Goal: Task Accomplishment & Management: Complete application form

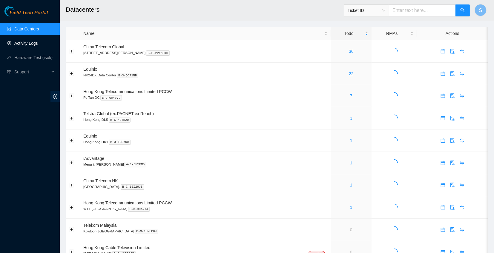
click at [34, 46] on link "Activity Logs" at bounding box center [26, 43] width 24 height 5
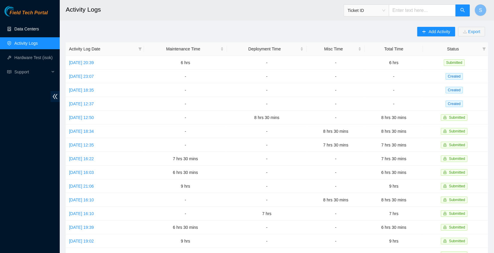
click at [26, 27] on link "Data Centers" at bounding box center [26, 29] width 25 height 5
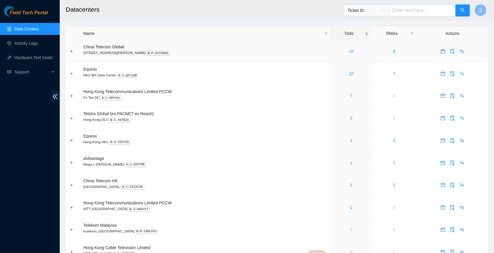
click at [349, 54] on link "36" at bounding box center [351, 51] width 5 height 5
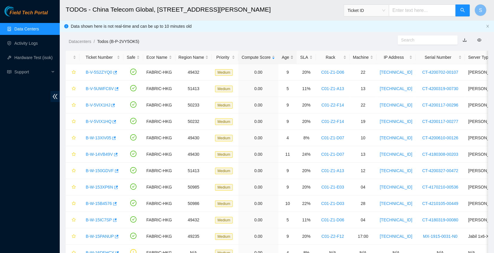
click at [291, 55] on div "Age" at bounding box center [288, 57] width 12 height 7
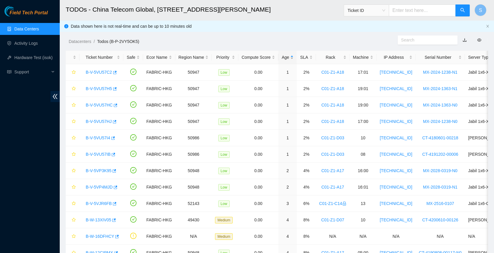
click at [288, 54] on div "Age" at bounding box center [288, 57] width 12 height 7
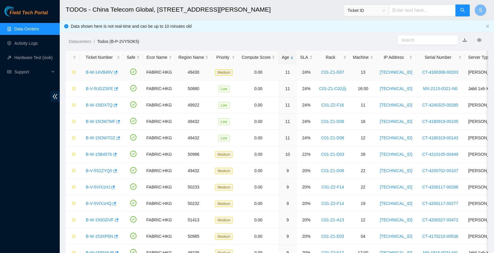
click at [89, 71] on link "B-W-14VB49V" at bounding box center [99, 72] width 27 height 5
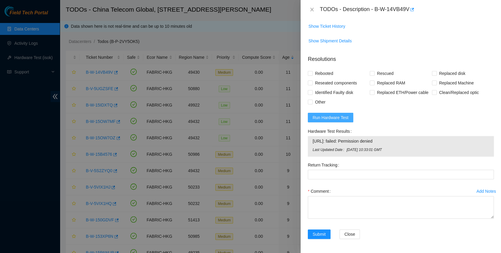
click at [335, 118] on span "Run Hardware Test" at bounding box center [330, 117] width 36 height 7
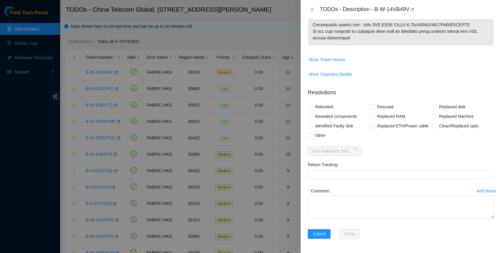
scroll to position [393, 0]
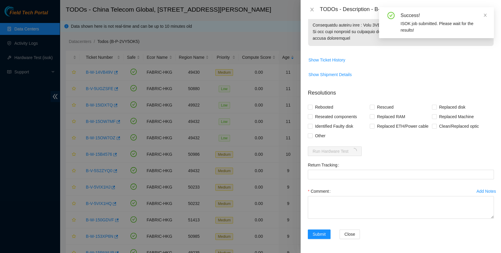
click at [406, 152] on form "Resolutions Rebooted Rescued Replaced disk Reseated components Replaced RAM Rep…" at bounding box center [401, 165] width 186 height 162
click at [441, 103] on span "Replaced disk" at bounding box center [451, 108] width 31 height 10
click at [436, 105] on input "Replaced disk" at bounding box center [434, 107] width 4 height 4
checkbox input "true"
click at [382, 107] on span "Rescued" at bounding box center [384, 108] width 21 height 10
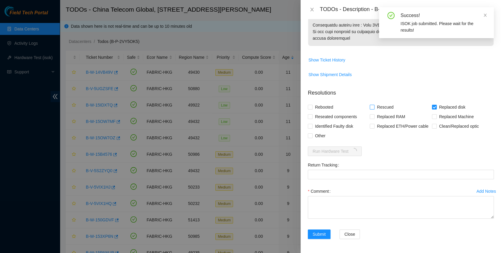
click at [374, 107] on input "Rescued" at bounding box center [371, 107] width 4 height 4
checkbox input "true"
click at [321, 108] on span "Rebooted" at bounding box center [323, 108] width 23 height 10
click at [312, 108] on input "Rebooted" at bounding box center [310, 107] width 4 height 4
checkbox input "true"
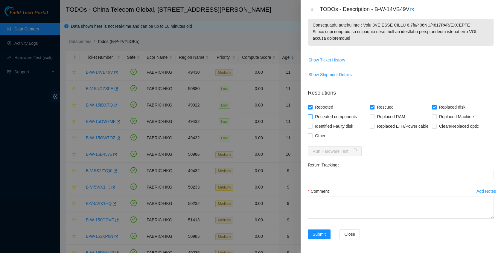
click at [320, 117] on span "Reseated components" at bounding box center [335, 117] width 47 height 10
click at [312, 117] on input "Reseated components" at bounding box center [310, 116] width 4 height 4
checkbox input "true"
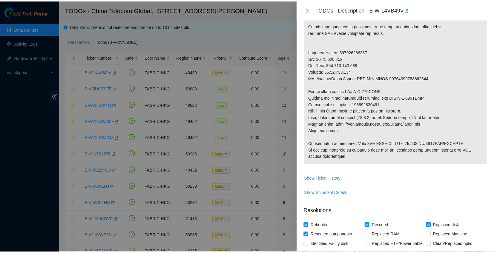
scroll to position [274, 0]
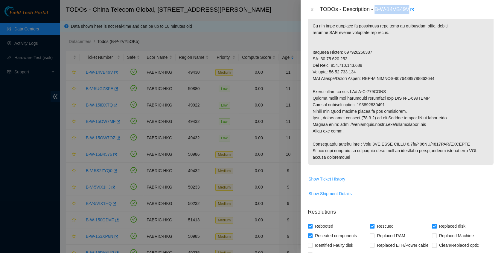
drag, startPoint x: 374, startPoint y: 9, endPoint x: 412, endPoint y: 16, distance: 38.2
click at [412, 16] on div "TODOs - Description - B-W-14VB49V" at bounding box center [400, 9] width 200 height 19
copy div "B-W-14VB49V"
click at [364, 120] on p at bounding box center [400, 6] width 185 height 318
drag, startPoint x: 359, startPoint y: 104, endPoint x: 394, endPoint y: 104, distance: 35.9
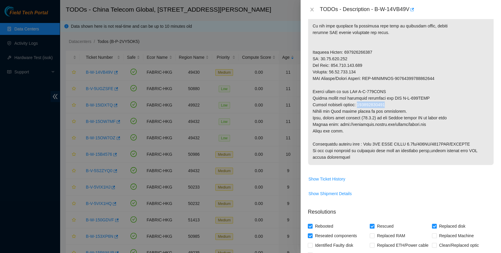
click at [394, 104] on p at bounding box center [400, 6] width 185 height 318
copy p "473665213771"
click at [378, 123] on p at bounding box center [400, 6] width 185 height 318
drag, startPoint x: 399, startPoint y: 97, endPoint x: 435, endPoint y: 97, distance: 35.6
click at [435, 97] on p at bounding box center [400, 6] width 185 height 318
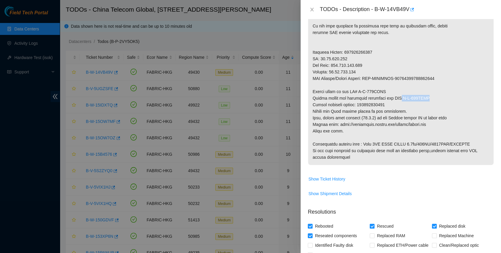
copy p "B-W-157SGIL"
click at [378, 135] on p at bounding box center [400, 6] width 185 height 318
drag, startPoint x: 356, startPoint y: 91, endPoint x: 395, endPoint y: 88, distance: 39.2
click at [395, 88] on p at bounding box center [400, 6] width 185 height 318
copy p "B-W-157SGIC"
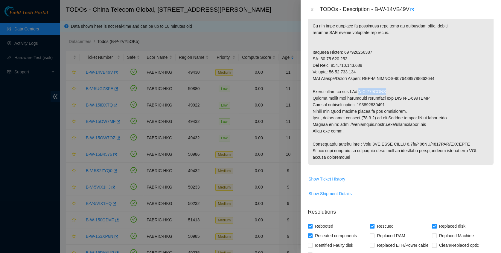
click at [447, 126] on p at bounding box center [400, 6] width 185 height 318
click at [311, 9] on icon "close" at bounding box center [311, 9] width 5 height 5
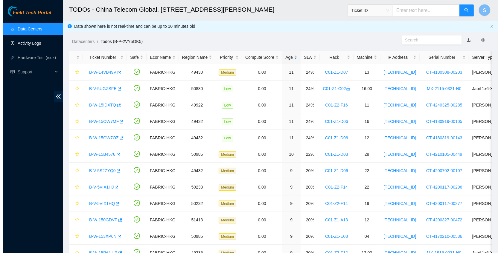
scroll to position [151, 0]
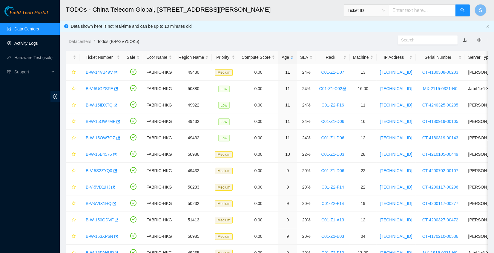
click at [20, 41] on link "Activity Logs" at bounding box center [26, 43] width 24 height 5
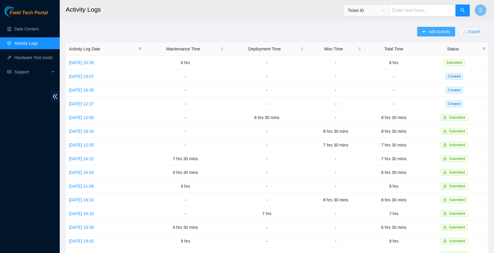
click at [436, 29] on span "Add Activity" at bounding box center [440, 31] width 22 height 7
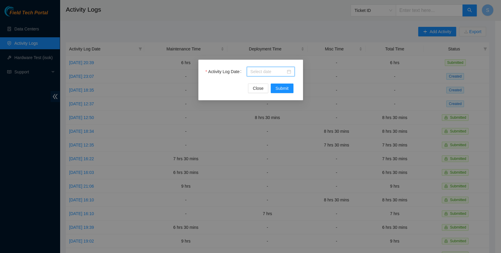
click at [275, 73] on input "Activity Log Date" at bounding box center [267, 71] width 35 height 7
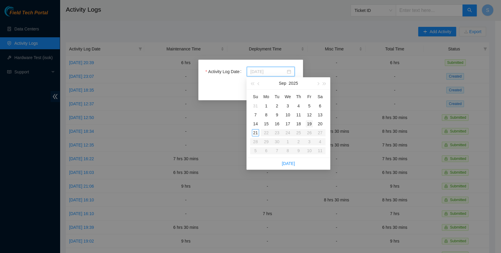
type input "2025-09-19"
click at [312, 126] on div "19" at bounding box center [308, 123] width 7 height 7
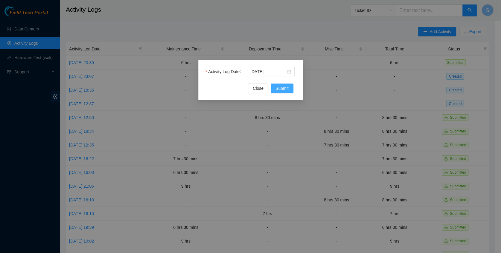
click at [287, 87] on span "Submit" at bounding box center [281, 88] width 13 height 7
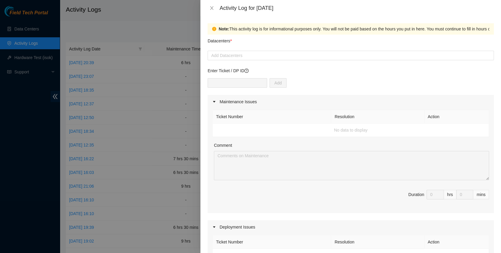
click at [303, 134] on td "No data to display" at bounding box center [350, 130] width 276 height 13
click at [253, 57] on div at bounding box center [350, 55] width 283 height 7
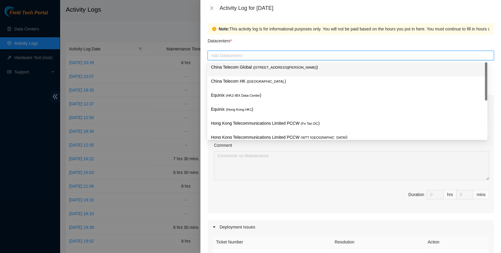
click at [250, 71] on p "China Telecom Global ( Room B11, 2/F, 18 Chun Yat Street, TKO , Hong Kong )" at bounding box center [347, 67] width 273 height 7
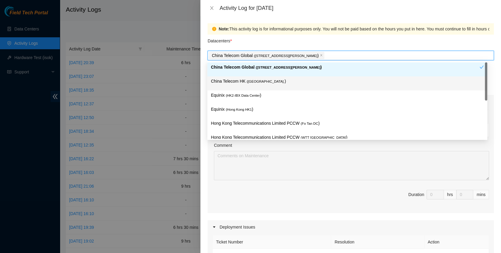
click at [244, 91] on div "Equinix ( HK2-IBX Data Center )" at bounding box center [347, 98] width 280 height 14
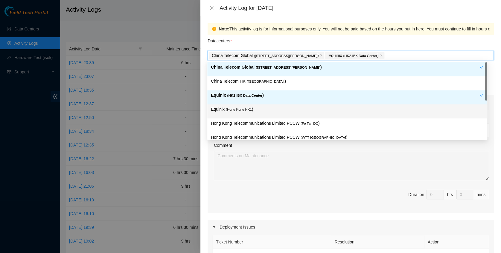
click at [240, 105] on div "Equinix ( Hong Kong HK1 )" at bounding box center [347, 112] width 280 height 14
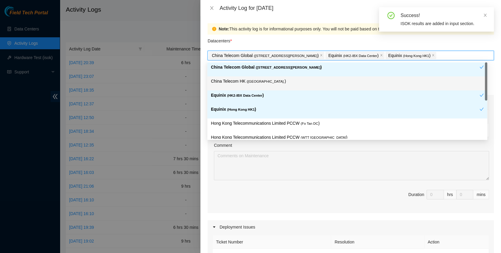
click at [235, 84] on p "China Telecom HK ( Hong Kong. )" at bounding box center [347, 81] width 273 height 7
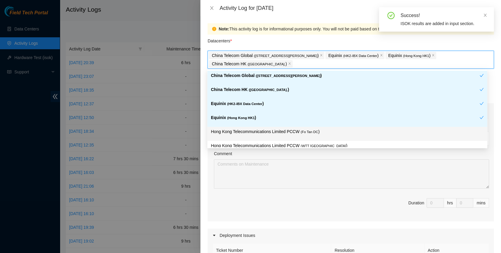
click at [247, 131] on p "Hong Kong Telecommunications Limited PCCW ( Fo Tan DC )" at bounding box center [347, 132] width 273 height 7
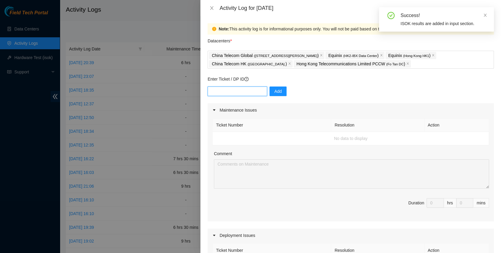
click at [230, 92] on input "text" at bounding box center [236, 92] width 59 height 10
paste input "B-V-5V8H8DT"
type input "B-V-5V8H8DT"
click at [275, 91] on span "Add" at bounding box center [277, 91] width 7 height 7
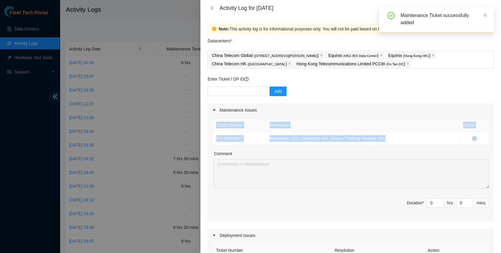
drag, startPoint x: 375, startPoint y: 139, endPoint x: 208, endPoint y: 131, distance: 166.9
click at [208, 131] on div "Ticket Number Resolution Action B-V-5V8H8DT Resolution: N/A, Comment: N/A, Retu…" at bounding box center [350, 169] width 286 height 105
copy table "Ticket Number Resolution Action B-V-5V8H8DT Resolution: N/A, Comment: N/A, Retu…"
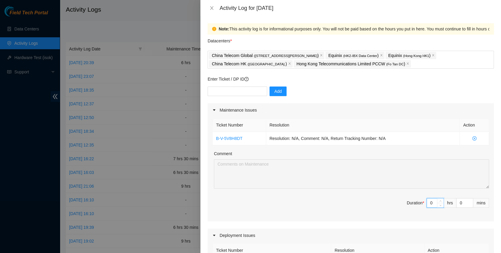
drag, startPoint x: 429, startPoint y: 201, endPoint x: 417, endPoint y: 202, distance: 11.4
click at [417, 202] on span "Duration * 0 hrs 0 mins" at bounding box center [350, 206] width 276 height 17
type input "8"
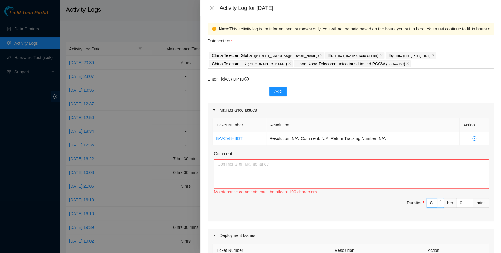
type input "0"
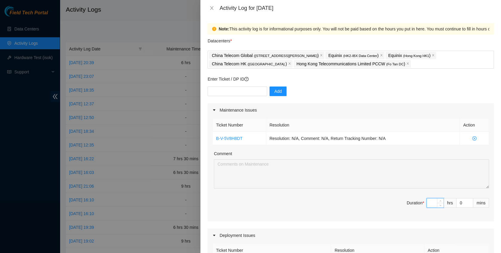
type input "7"
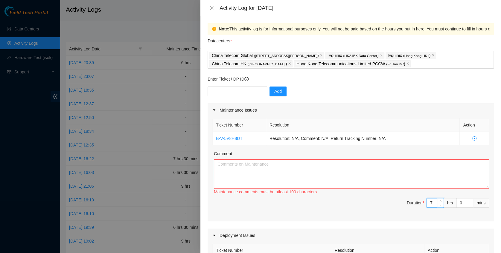
type input "7"
type input "3"
type input "30"
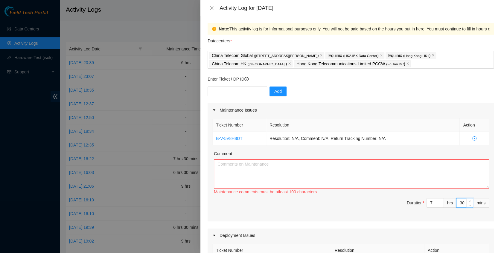
type input "30"
click at [306, 177] on textarea "Comment" at bounding box center [351, 174] width 275 height 29
paste textarea "Ticket Number Resolution Action B-V-5V8H8DT Resolution: N/A, Comment: N/A, Retu…"
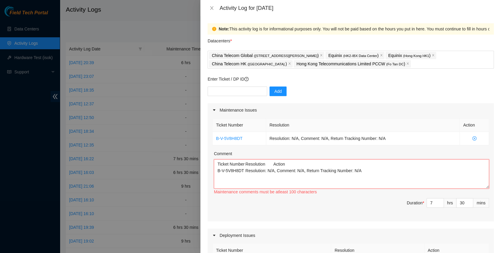
click at [377, 171] on textarea "Ticket Number Resolution Action B-V-5V8H8DT Resolution: N/A, Comment: N/A, Retu…" at bounding box center [351, 174] width 275 height 29
paste textarea "B-V-5QRD4I9 Tracking 417328421350 B-V-5RVQ2Q0 B-V-5TQIZ3M B-V-5SV5N05 Tracking …"
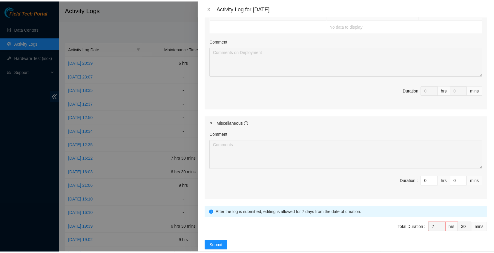
scroll to position [239, 0]
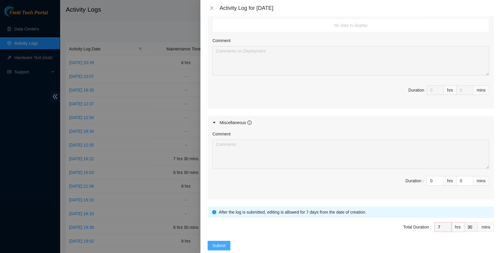
type textarea "Ticket Number Resolution Action B-V-5V8H8DT Resolution: N/A, Comment: N/A, Retu…"
click at [218, 243] on span "Submit" at bounding box center [218, 246] width 13 height 7
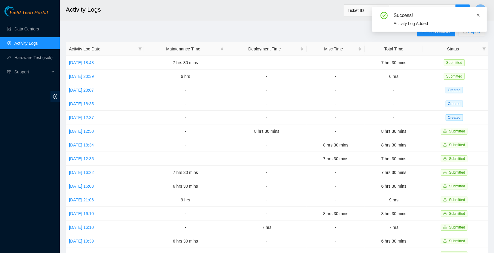
click at [479, 16] on icon "close" at bounding box center [478, 15] width 3 height 3
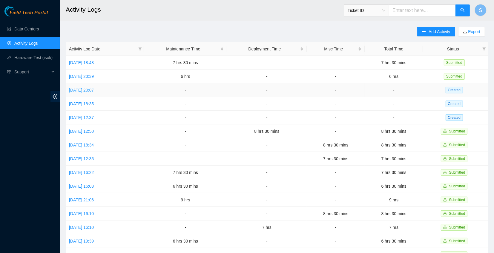
click at [91, 88] on link "Mon, 15 Sep 2025 23:07" at bounding box center [81, 90] width 25 height 5
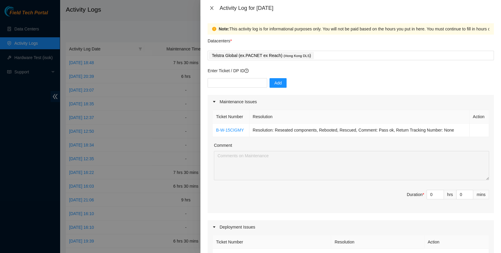
click at [210, 8] on icon "close" at bounding box center [211, 8] width 5 height 5
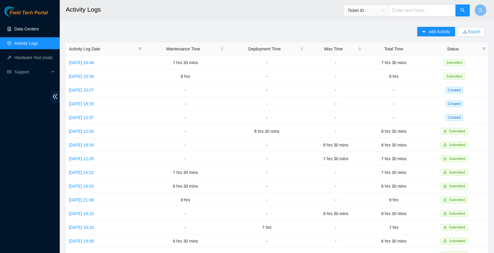
click at [35, 27] on link "Data Centers" at bounding box center [26, 29] width 25 height 5
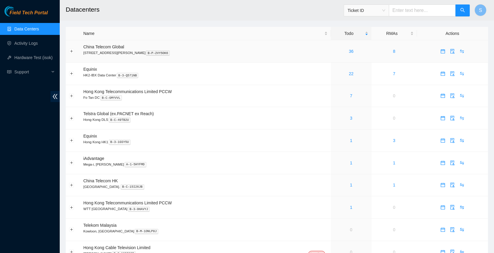
click at [339, 48] on div "36" at bounding box center [351, 51] width 34 height 7
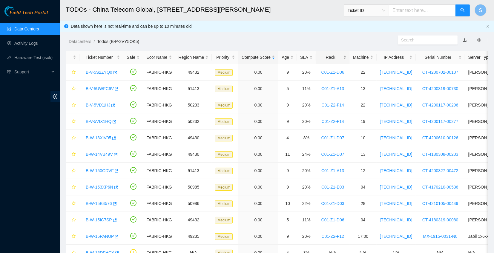
click at [340, 54] on div "Rack" at bounding box center [332, 57] width 27 height 7
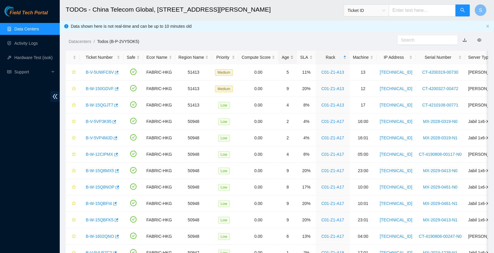
click at [286, 60] on div "Age" at bounding box center [288, 57] width 12 height 7
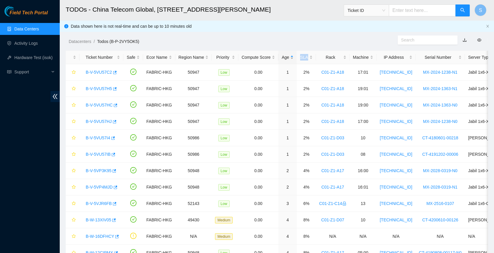
click at [286, 60] on div "Age" at bounding box center [288, 57] width 12 height 7
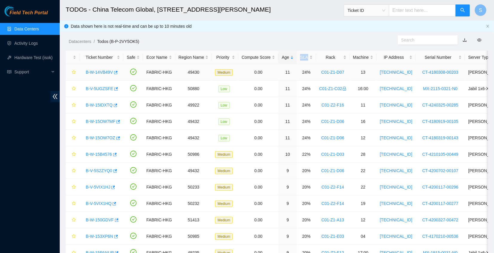
click at [104, 71] on link "B-W-14VB49V" at bounding box center [99, 72] width 27 height 5
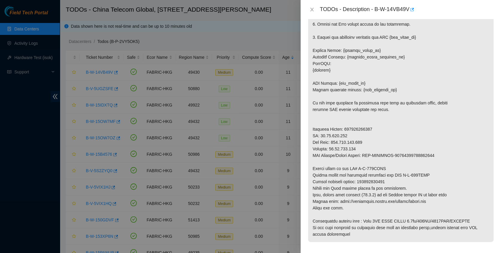
scroll to position [197, 0]
click at [385, 196] on p at bounding box center [400, 83] width 185 height 318
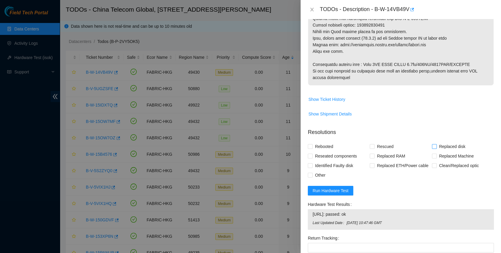
scroll to position [354, 0]
click at [436, 146] on span "Replaced disk" at bounding box center [451, 147] width 31 height 10
click at [433, 146] on input "Replaced disk" at bounding box center [434, 146] width 4 height 4
checkbox input "true"
click at [371, 143] on label "Rescued" at bounding box center [382, 147] width 26 height 10
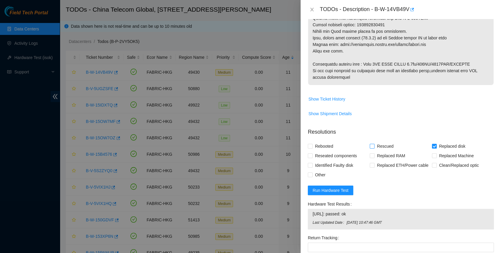
click at [371, 144] on input "Rescued" at bounding box center [371, 146] width 4 height 4
checkbox input "true"
click at [338, 144] on div "Rebooted" at bounding box center [339, 147] width 62 height 10
click at [335, 145] on span "Rebooted" at bounding box center [323, 147] width 23 height 10
click at [312, 145] on input "Rebooted" at bounding box center [310, 146] width 4 height 4
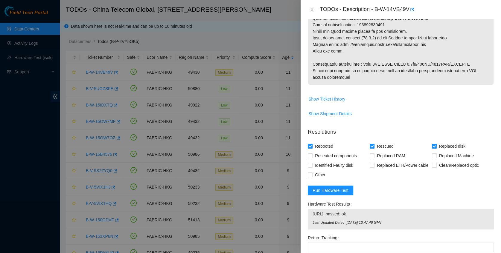
click at [332, 150] on span "Rebooted" at bounding box center [323, 147] width 23 height 10
click at [312, 148] on input "Rebooted" at bounding box center [310, 146] width 4 height 4
checkbox input "false"
click at [328, 152] on span "Reseated components" at bounding box center [335, 156] width 47 height 10
click at [312, 154] on input "Reseated components" at bounding box center [310, 156] width 4 height 4
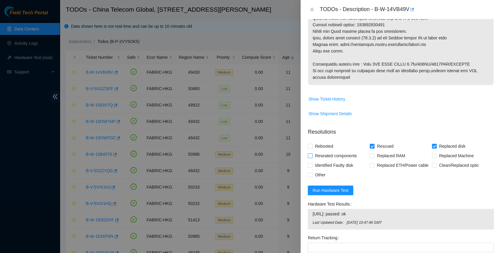
checkbox input "true"
click at [320, 146] on span "Rebooted" at bounding box center [323, 147] width 23 height 10
click at [312, 146] on input "Rebooted" at bounding box center [310, 146] width 4 height 4
checkbox input "true"
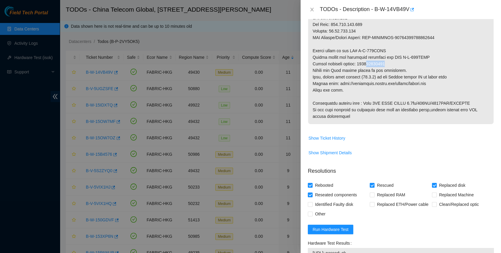
scroll to position [315, 0]
drag, startPoint x: 387, startPoint y: 62, endPoint x: 359, endPoint y: 63, distance: 28.4
copy p "473665213771"
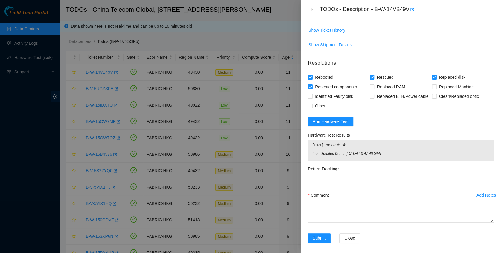
scroll to position [427, 0]
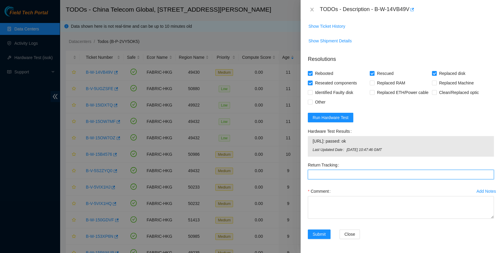
click at [344, 170] on Tracking "Return Tracking" at bounding box center [401, 175] width 186 height 10
paste Tracking "473665213771"
type Tracking "473665213771"
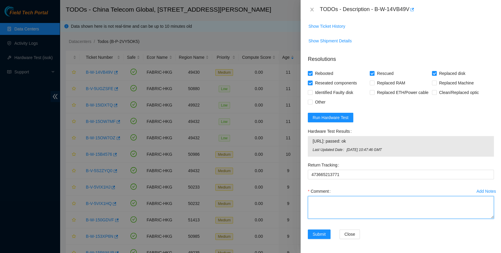
click at [337, 208] on textarea "Comment" at bounding box center [401, 207] width 186 height 23
type textarea "pass ok"
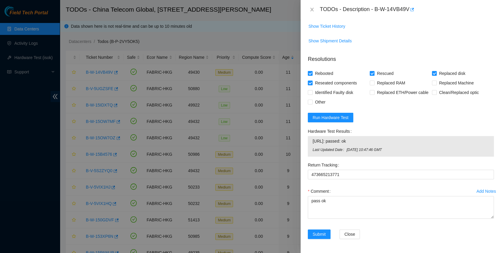
click at [319, 225] on div "Add Notes Comment pass ok" at bounding box center [400, 208] width 191 height 43
click at [322, 232] on span "Submit" at bounding box center [318, 234] width 13 height 7
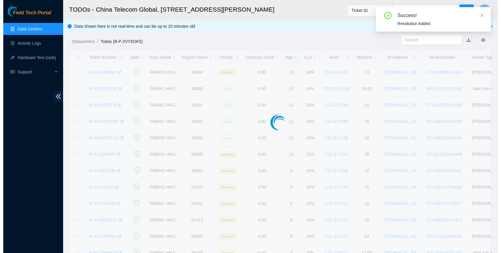
scroll to position [151, 0]
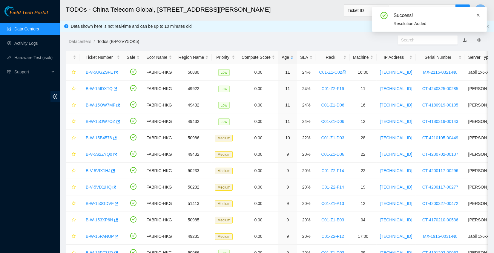
click at [479, 14] on icon "close" at bounding box center [478, 15] width 4 height 4
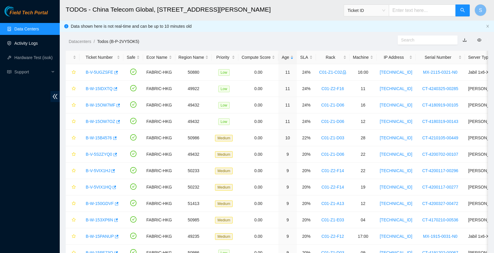
click at [38, 45] on link "Activity Logs" at bounding box center [26, 43] width 24 height 5
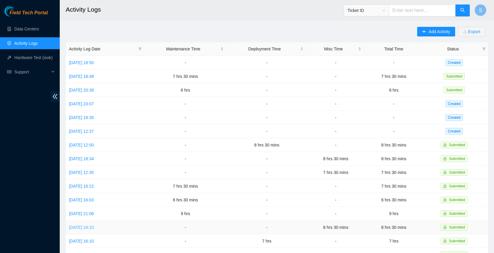
click at [88, 225] on link "Sat, 06 Sep 2025 16:10" at bounding box center [81, 227] width 25 height 5
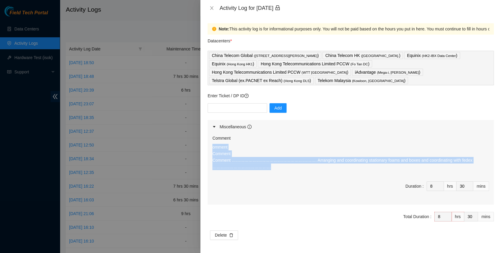
drag, startPoint x: 305, startPoint y: 161, endPoint x: 208, endPoint y: 136, distance: 100.3
click at [208, 136] on div "Comment omment Comment Comment ……………………………………………………. Arranging and coordinating…" at bounding box center [350, 169] width 286 height 71
copy p "omment Comment Comment ……………………………………………………. Arranging and coordinating station…"
click at [211, 7] on icon "close" at bounding box center [211, 8] width 3 height 4
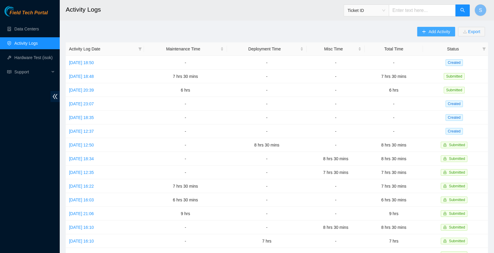
click at [442, 32] on span "Add Activity" at bounding box center [440, 31] width 22 height 7
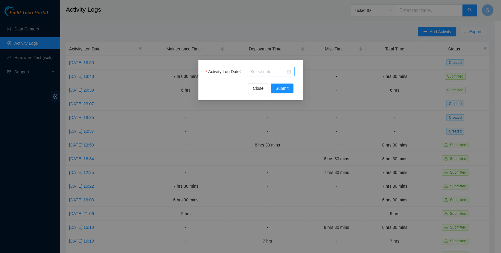
click at [270, 74] on input "Activity Log Date" at bounding box center [267, 71] width 35 height 7
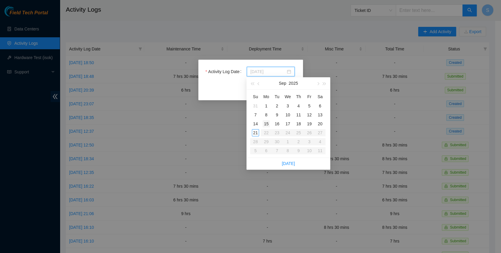
type input "2025-09-15"
type input "2025-09-16"
click at [275, 123] on div "16" at bounding box center [276, 123] width 7 height 7
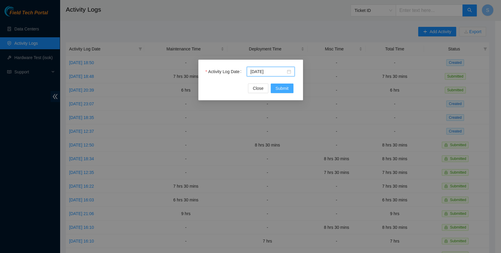
click at [282, 87] on span "Submit" at bounding box center [281, 88] width 13 height 7
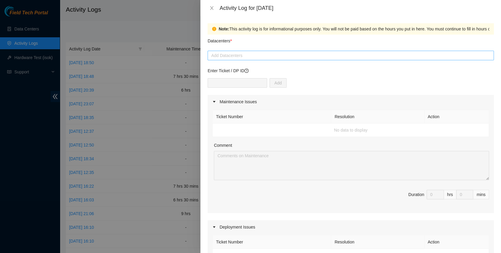
click at [255, 59] on div at bounding box center [350, 55] width 283 height 7
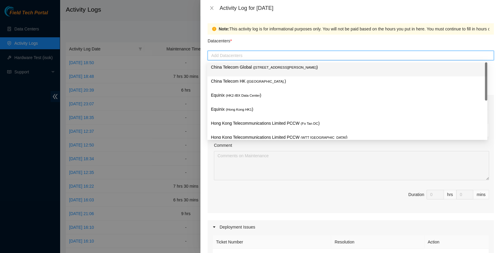
click at [255, 68] on span "( Room B11, 2/F, 18 Chun Yat Street, TKO , Hong Kong" at bounding box center [284, 68] width 63 height 4
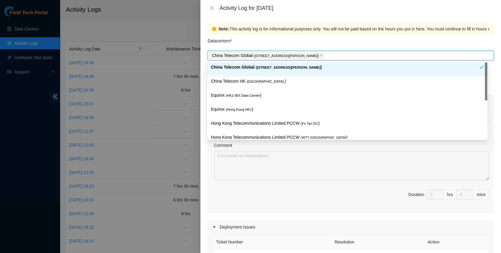
click at [251, 83] on span "( Hong Kong." at bounding box center [266, 82] width 38 height 4
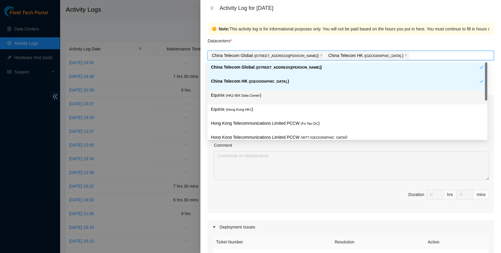
click at [248, 99] on div "Equinix ( HK2-IBX Data Center )" at bounding box center [347, 97] width 273 height 11
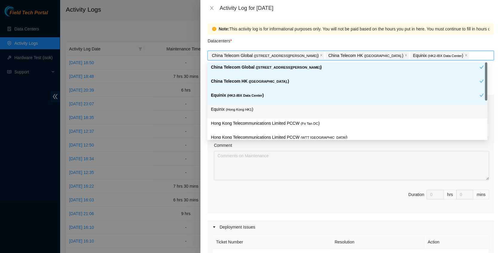
drag, startPoint x: 245, startPoint y: 114, endPoint x: 248, endPoint y: 123, distance: 9.4
click at [245, 114] on div "Equinix ( Hong Kong HK1 )" at bounding box center [347, 111] width 273 height 11
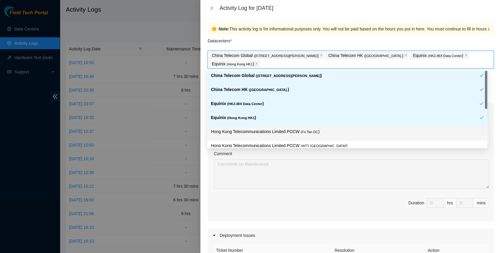
click at [251, 128] on div "Hong Kong Telecommunications Limited PCCW ( Fo Tan DC )" at bounding box center [347, 134] width 280 height 14
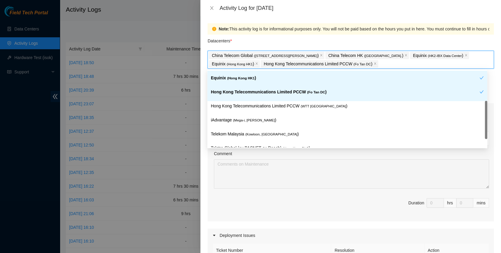
click at [294, 94] on p "Hong Kong Telecommunications Limited PCCW ( Fo Tan DC )" at bounding box center [345, 92] width 268 height 7
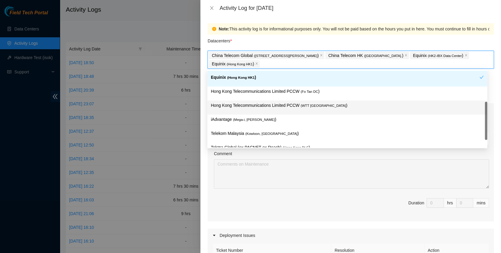
scroll to position [41, 0]
click at [272, 108] on p "Hong Kong Telecommunications Limited PCCW ( WTT DC )" at bounding box center [347, 105] width 273 height 7
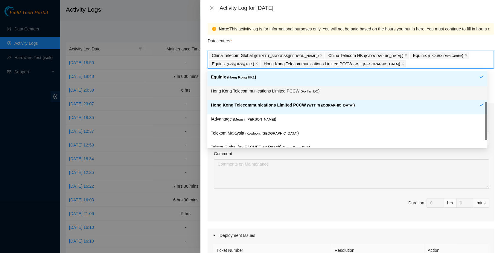
click at [267, 96] on div "Hong Kong Telecommunications Limited PCCW ( Fo Tan DC )" at bounding box center [347, 93] width 273 height 11
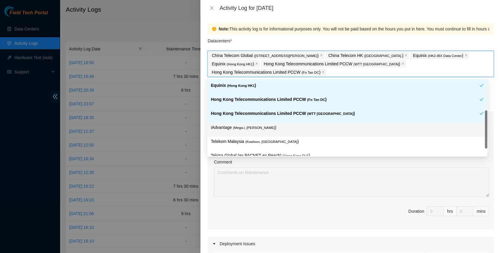
click at [260, 132] on div "iAdvantage ( Mega-i, Chai Wan )" at bounding box center [347, 129] width 273 height 11
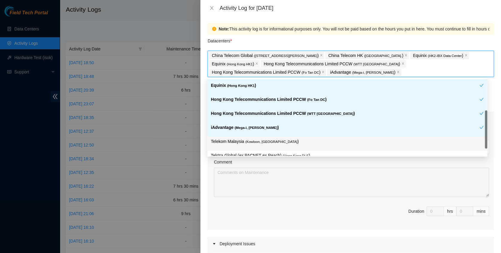
click at [261, 142] on span "( Kowloon, Hong Kong" at bounding box center [271, 142] width 52 height 4
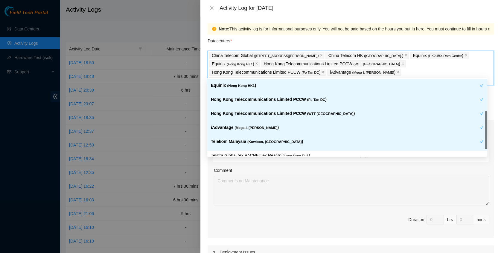
scroll to position [50, 0]
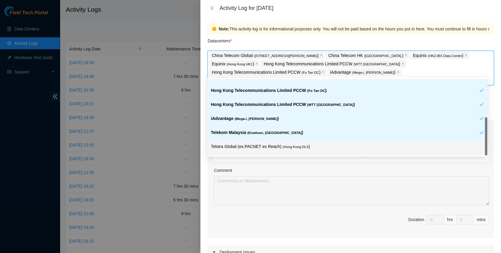
click at [303, 142] on div "Telstra Global (ex.PACNET ex Reach) ( Hong Kong DLS )" at bounding box center [347, 149] width 280 height 14
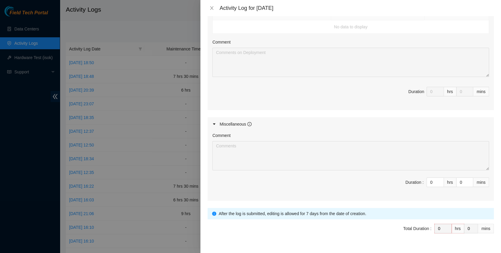
scroll to position [255, 0]
drag, startPoint x: 429, startPoint y: 182, endPoint x: 380, endPoint y: 174, distance: 49.3
click at [380, 174] on div "Comment Duration : 0 hrs 0 mins" at bounding box center [350, 166] width 286 height 70
type input "8"
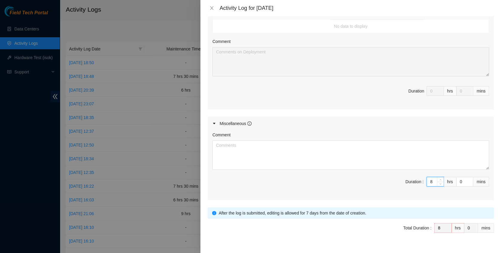
type input "8"
type input "3"
type input "30"
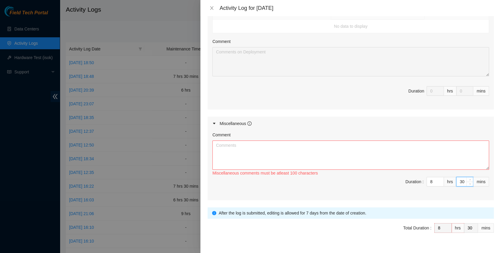
type input "30"
drag, startPoint x: 234, startPoint y: 178, endPoint x: 236, endPoint y: 173, distance: 5.0
click at [236, 177] on span "Duration : 8 hrs 30 mins" at bounding box center [350, 185] width 276 height 17
click at [236, 164] on textarea "Comment" at bounding box center [350, 155] width 276 height 29
paste textarea "omment Comment Comment ……………………………………………………. Arranging and coordinating station…"
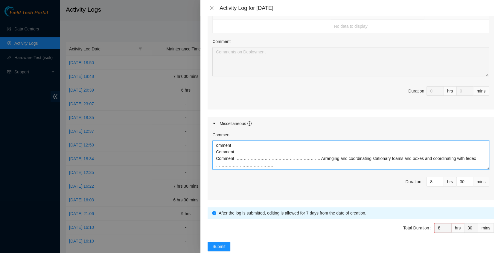
scroll to position [267, 0]
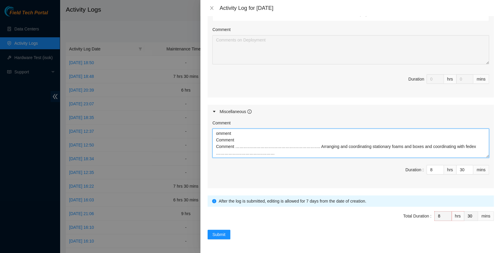
type textarea "omment Comment Comment ……………………………………………………. Arranging and coordinating station…"
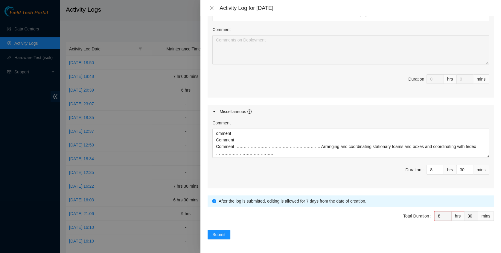
click at [220, 228] on form "Datacenters * China Telecom Global ( Room B11, 2/F, 18 Chun Yat Street, TKO , H…" at bounding box center [350, 4] width 286 height 472
click at [221, 232] on span "Submit" at bounding box center [218, 235] width 13 height 7
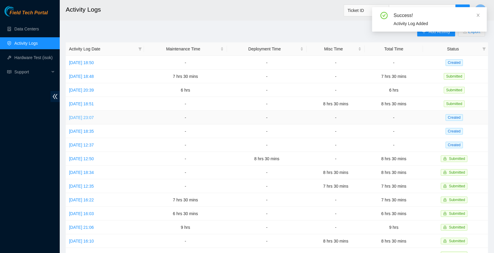
click at [90, 117] on link "Mon, 15 Sep 2025 23:07" at bounding box center [81, 117] width 25 height 5
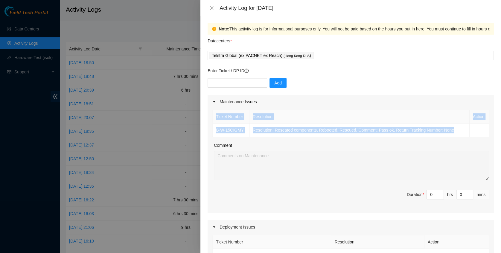
drag, startPoint x: 461, startPoint y: 133, endPoint x: 207, endPoint y: 128, distance: 254.4
click at [207, 128] on div "Ticket Number Resolution Action B-W-15CIGMY Resolution: Reseated components, Re…" at bounding box center [350, 161] width 286 height 105
copy table "Ticket Number Resolution Action B-W-15CIGMY Resolution: Reseated components, Re…"
click at [316, 55] on div "Telstra Global (ex.PACNET ex Reach) ( Hong Kong DLS )" at bounding box center [350, 55] width 283 height 8
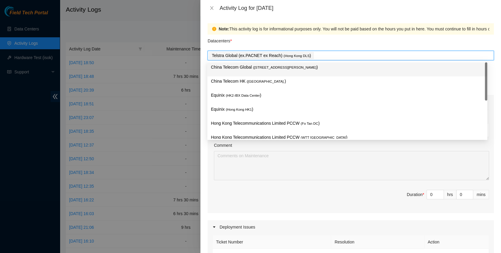
click at [305, 73] on div "China Telecom Global ( Room B11, 2/F, 18 Chun Yat Street, TKO , Hong Kong )" at bounding box center [347, 69] width 273 height 11
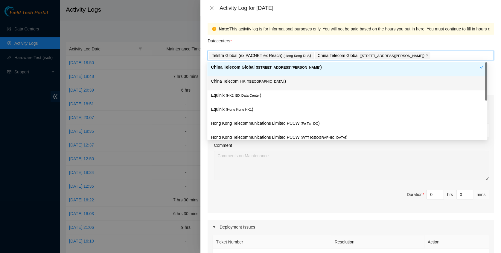
click at [282, 85] on div "China Telecom HK ( Hong Kong. )" at bounding box center [347, 83] width 273 height 11
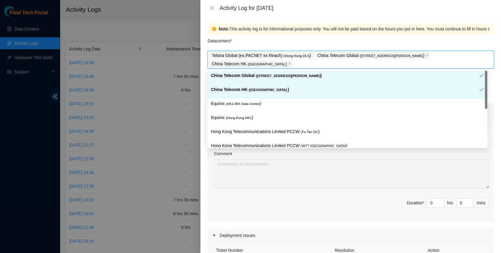
click at [270, 98] on div "China Telecom HK ( Hong Kong. )" at bounding box center [347, 92] width 280 height 14
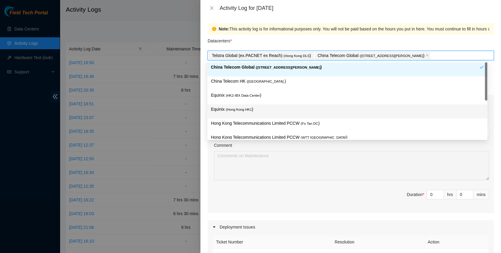
click at [264, 114] on div "Equinix ( Hong Kong HK1 )" at bounding box center [347, 111] width 273 height 11
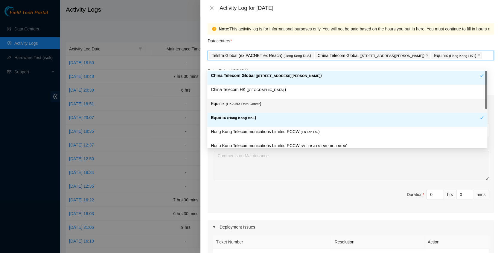
click at [254, 102] on span "( HK2-IBX Data Center" at bounding box center [243, 104] width 34 height 4
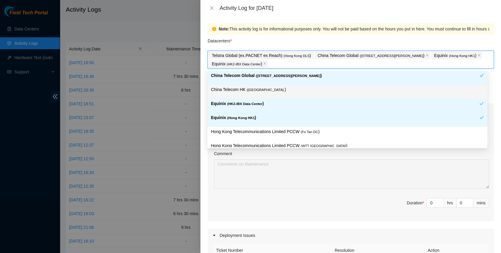
click at [254, 97] on div "China Telecom HK ( Hong Kong. )" at bounding box center [347, 91] width 273 height 11
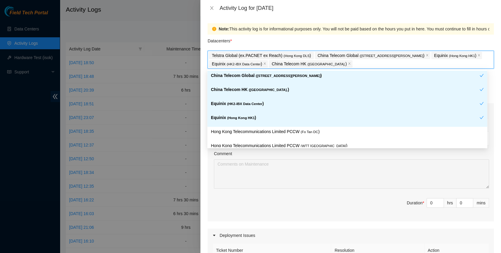
click at [264, 126] on div "Equinix ( Hong Kong HK1 )" at bounding box center [347, 120] width 280 height 14
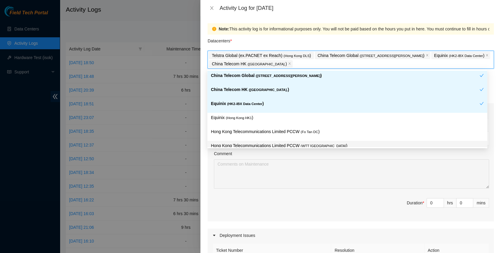
click at [276, 140] on div "Hong Kong Telecommunications Limited PCCW ( Fo Tan DC )" at bounding box center [347, 134] width 280 height 14
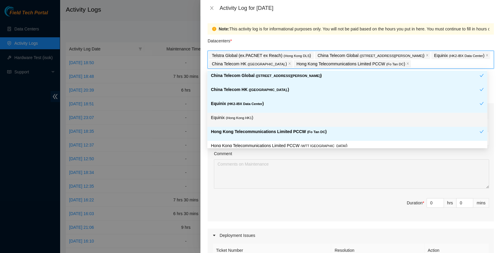
click at [250, 115] on p "Equinix ( Hong Kong HK1 )" at bounding box center [347, 117] width 273 height 7
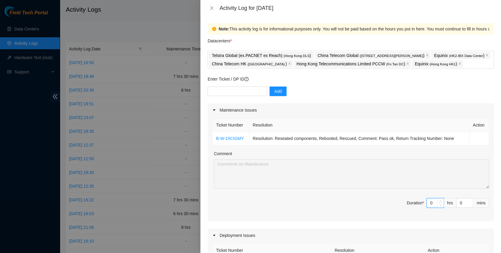
drag, startPoint x: 429, startPoint y: 212, endPoint x: 395, endPoint y: 207, distance: 33.5
click at [395, 207] on span "Duration * 0 hrs 0 mins" at bounding box center [350, 206] width 276 height 17
type input "8"
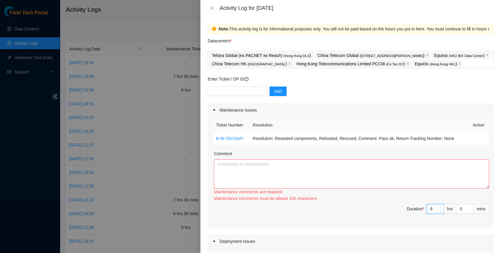
type input "8"
click at [252, 185] on textarea "Comment" at bounding box center [351, 174] width 275 height 29
paste textarea "Ticket Number Resolution Action B-W-15CIGMY Resolution: Reseated components, Re…"
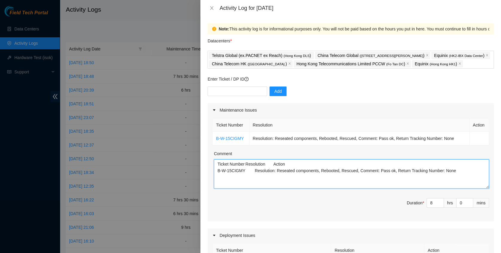
click at [430, 185] on textarea "Ticket Number Resolution Action B-W-15CIGMY Resolution: Reseated components, Re…" at bounding box center [351, 174] width 275 height 29
click at [449, 183] on textarea "Ticket Number Resolution Action B-W-15CIGMY Resolution: Reseated components, Re…" at bounding box center [351, 174] width 275 height 29
click at [449, 181] on textarea "Ticket Number Resolution Action B-W-15CIGMY Resolution: Reseated components, Re…" at bounding box center [351, 174] width 275 height 29
paste textarea "DP77188 DP77187 DP81310 DP79037 DP80135 DP83102 DP83104 DP80469 DP76877 DP83429…"
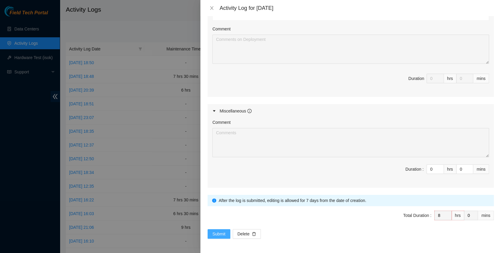
scroll to position [258, 0]
type textarea "Ticket Number Resolution Action B-W-15CIGMY Resolution: Reseated components, Re…"
click at [218, 230] on button "Submit" at bounding box center [218, 235] width 23 height 10
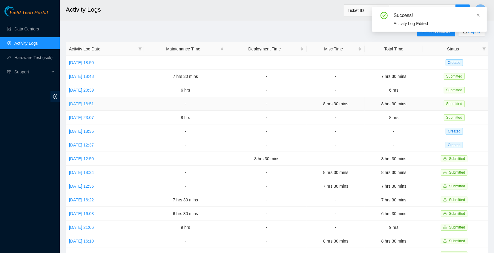
click at [86, 102] on link "Tue, 16 Sep 2025 18:51" at bounding box center [81, 104] width 25 height 5
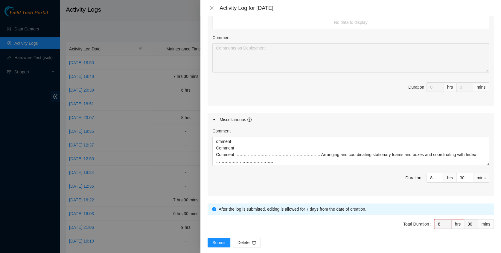
scroll to position [267, 0]
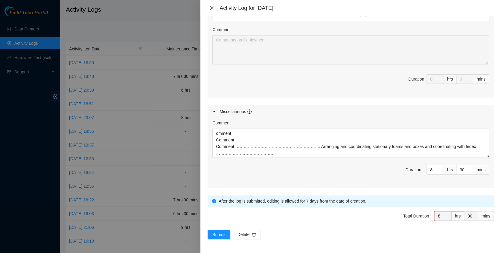
click at [214, 9] on button "Close" at bounding box center [211, 8] width 8 height 6
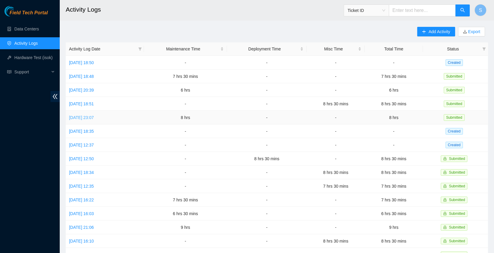
click at [82, 115] on link "Mon, 15 Sep 2025 23:07" at bounding box center [81, 117] width 25 height 5
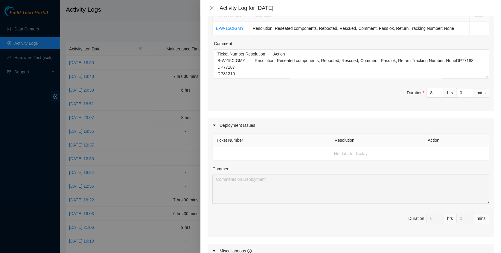
scroll to position [119, 0]
click at [210, 9] on icon "close" at bounding box center [211, 8] width 5 height 5
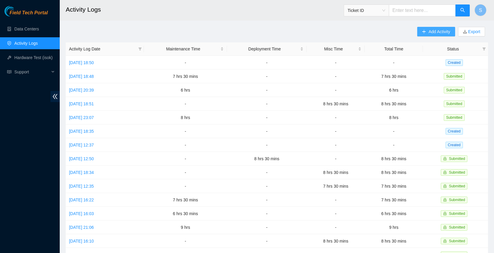
click at [433, 29] on span "Add Activity" at bounding box center [440, 31] width 22 height 7
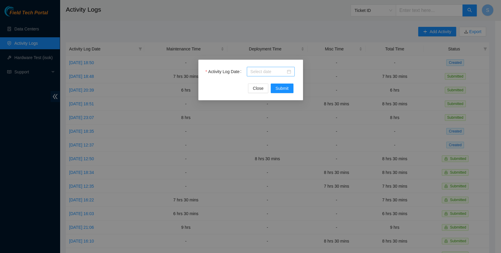
click at [251, 72] on input "Activity Log Date" at bounding box center [267, 71] width 35 height 7
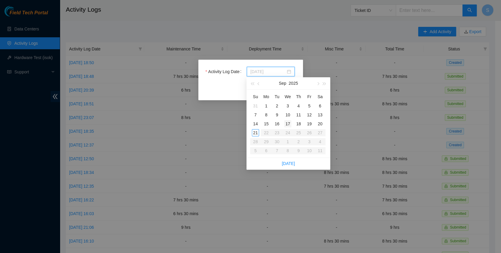
type input "2025-09-17"
click at [289, 121] on div "17" at bounding box center [287, 123] width 7 height 7
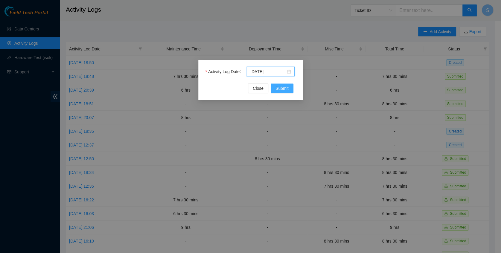
click at [286, 91] on span "Submit" at bounding box center [281, 88] width 13 height 7
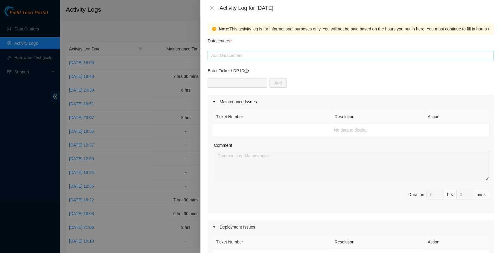
click at [247, 59] on div "Add Datacenters" at bounding box center [350, 56] width 286 height 10
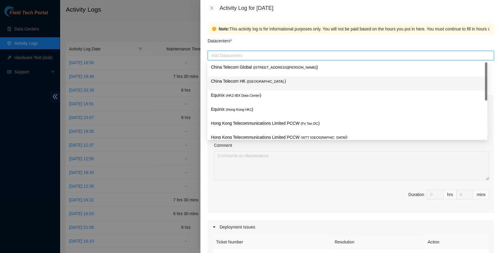
click at [247, 80] on span "( Hong Kong." at bounding box center [266, 82] width 38 height 4
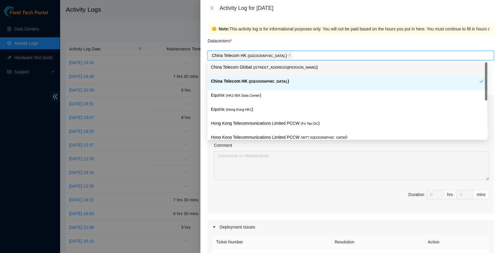
click at [247, 70] on p "China Telecom Global ( Room B11, 2/F, 18 Chun Yat Street, TKO , Hong Kong )" at bounding box center [347, 67] width 273 height 7
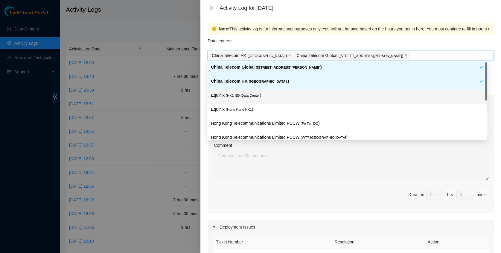
click at [246, 97] on span "( HK2-IBX Data Center" at bounding box center [243, 96] width 34 height 4
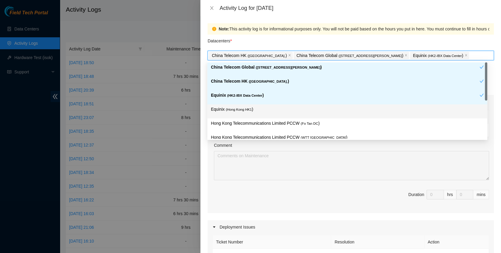
click at [243, 113] on div "Equinix ( Hong Kong HK1 )" at bounding box center [347, 111] width 273 height 11
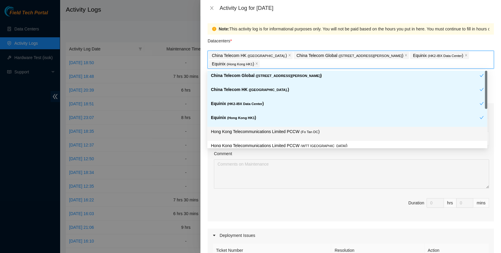
click at [247, 132] on p "Hong Kong Telecommunications Limited PCCW ( Fo Tan DC )" at bounding box center [347, 132] width 273 height 7
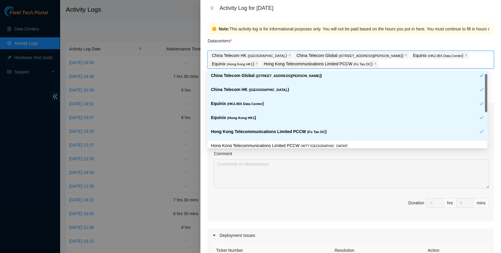
scroll to position [50, 0]
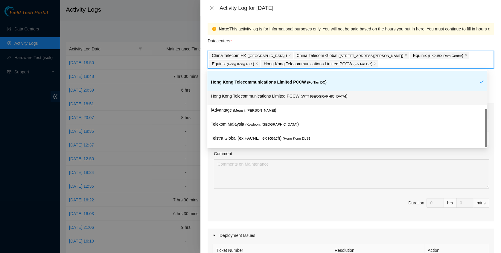
click at [273, 94] on p "Hong Kong Telecommunications Limited PCCW ( WTT DC )" at bounding box center [347, 96] width 273 height 7
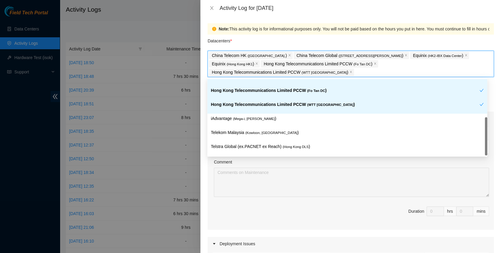
click at [266, 111] on div "Hong Kong Telecommunications Limited PCCW ( WTT DC )" at bounding box center [345, 106] width 268 height 11
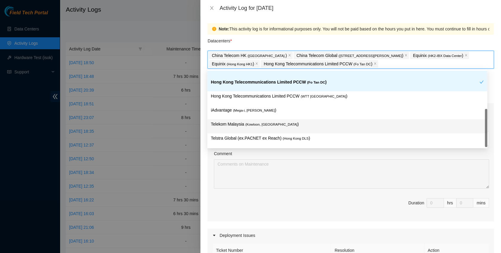
click at [264, 128] on div "Telekom Malaysia ( Kowloon, Hong Kong )" at bounding box center [347, 126] width 273 height 11
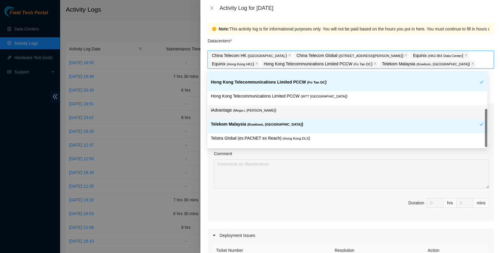
click at [259, 114] on div "iAdvantage ( Mega-i, Chai Wan )" at bounding box center [347, 112] width 273 height 11
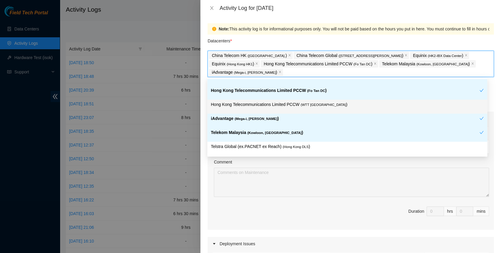
click at [258, 101] on div "Hong Kong Telecommunications Limited PCCW ( WTT DC )" at bounding box center [347, 107] width 280 height 14
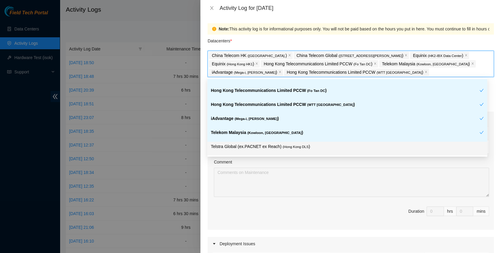
click at [281, 155] on div "Telstra Global (ex.PACNET ex Reach) ( Hong Kong DLS )" at bounding box center [347, 149] width 280 height 14
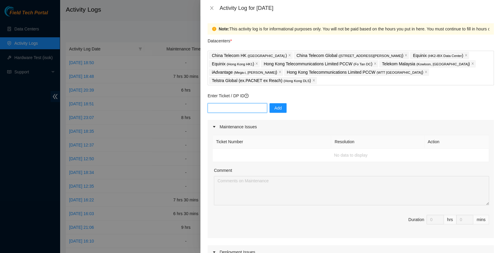
click at [230, 111] on input "text" at bounding box center [236, 108] width 59 height 10
paste input "B-V-5UGZSFE"
type input "B-V-5UGZSFE"
click at [274, 108] on span "Add" at bounding box center [277, 108] width 7 height 7
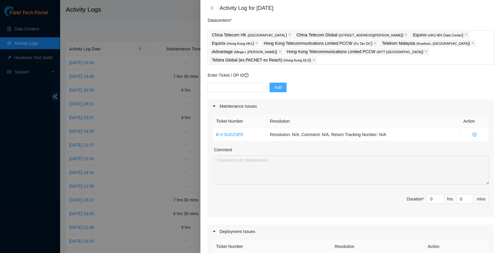
scroll to position [0, 0]
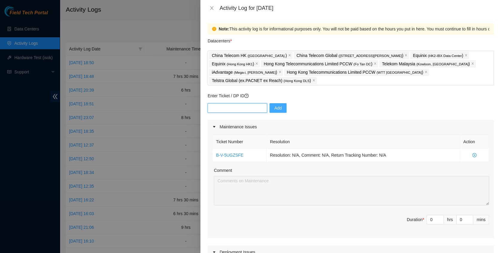
click at [254, 105] on input "text" at bounding box center [236, 108] width 59 height 10
paste input "B-V-5SL0ERF"
type input "B-V-5SL0ERF"
click at [276, 105] on span "Add" at bounding box center [277, 108] width 7 height 7
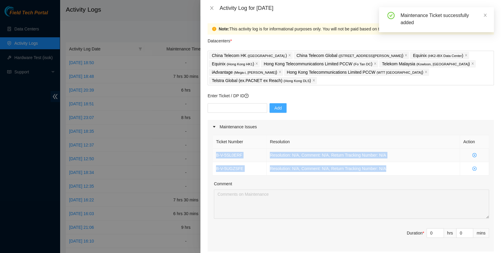
drag, startPoint x: 402, startPoint y: 168, endPoint x: 216, endPoint y: 149, distance: 187.4
click at [216, 149] on tbody "B-V-5SL0ERF Resolution: N/A, Comment: N/A, Return Tracking Number: N/A B-V-5UGZ…" at bounding box center [350, 162] width 276 height 27
copy tbody "B-V-5SL0ERF Resolution: N/A, Comment: N/A, Return Tracking Number: N/A B-V-5UGZ…"
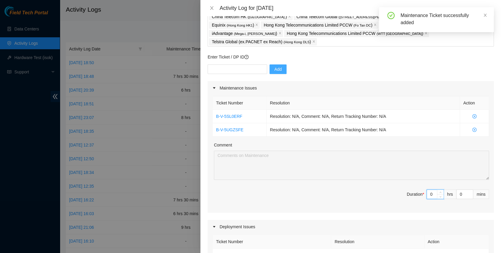
scroll to position [39, 0]
drag, startPoint x: 427, startPoint y: 193, endPoint x: 415, endPoint y: 192, distance: 11.4
click at [415, 192] on span "Duration * 0 hrs 0 mins" at bounding box center [350, 197] width 276 height 17
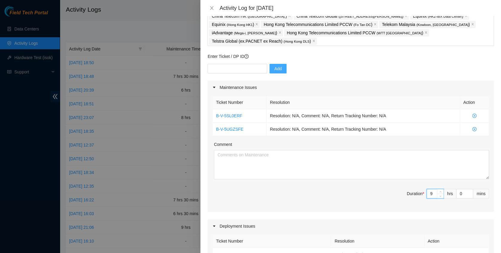
type input "9"
click at [330, 158] on textarea "Comment" at bounding box center [351, 164] width 275 height 29
paste textarea "B-V-5SL0ERF Resolution: N/A, Comment: N/A, Return Tracking Number: N/A B-V-5UGZ…"
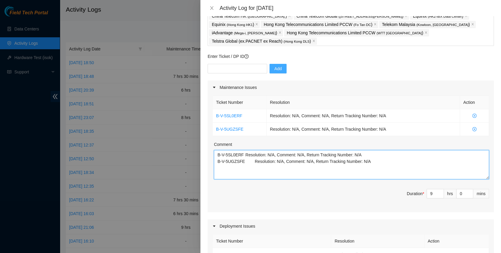
paste textarea "DP77188 DP77187 DP81310 DP79037 DP80135 DP83102 DP83104 DP80469 DP76877 DP83429…"
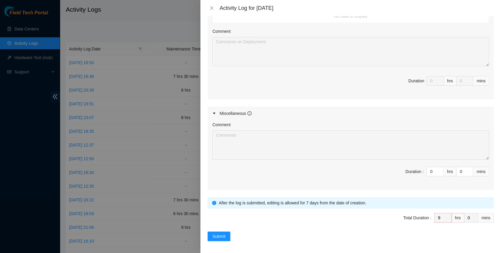
scroll to position [279, 0]
type textarea "B-V-5SL0ERF Resolution: N/A, Comment: N/A, Return Tracking Number: N/A B-V-5UGZ…"
click at [215, 235] on span "Submit" at bounding box center [218, 236] width 13 height 7
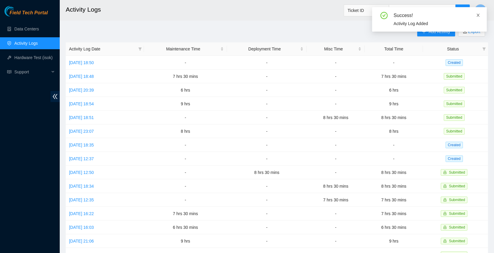
click at [478, 13] on icon "close" at bounding box center [478, 15] width 4 height 4
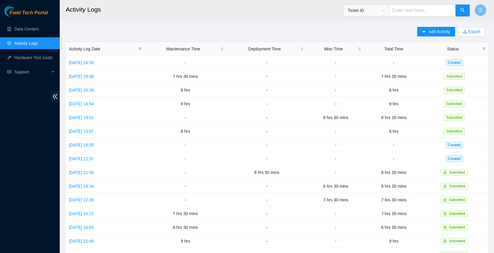
click at [16, 180] on div "Field Tech Portal Data Centers Activity Logs Hardware Test (isok) Support" at bounding box center [30, 129] width 60 height 247
click at [94, 61] on link "Sun, 21 Sep 2025 18:50" at bounding box center [81, 62] width 25 height 5
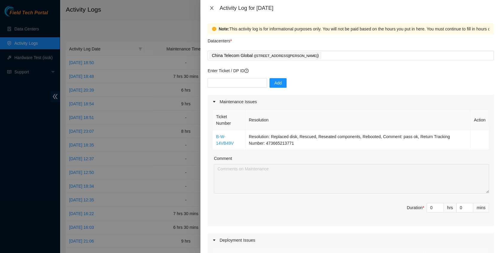
click at [212, 8] on icon "close" at bounding box center [211, 8] width 3 height 4
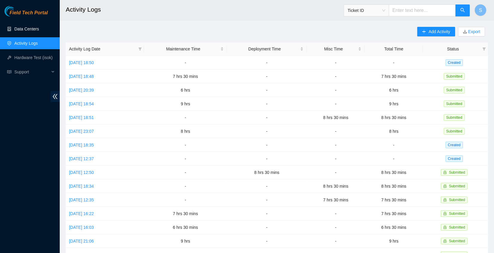
click at [26, 31] on link "Data Centers" at bounding box center [26, 29] width 25 height 5
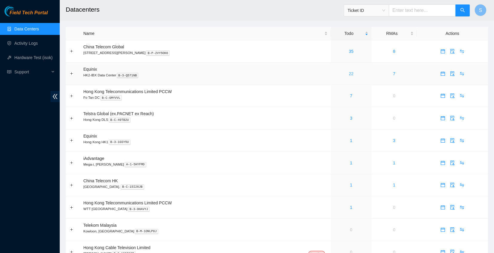
click at [349, 75] on link "22" at bounding box center [351, 73] width 5 height 5
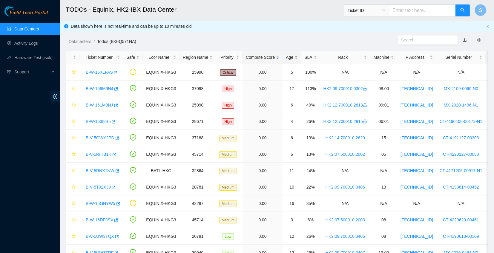
click at [287, 56] on div "Age" at bounding box center [292, 57] width 12 height 7
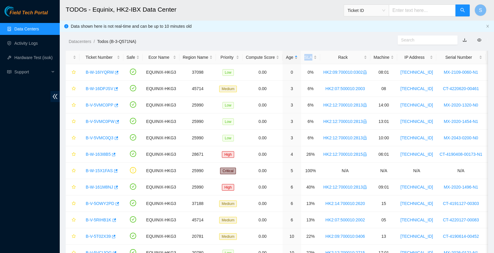
click at [287, 56] on div "Age" at bounding box center [292, 57] width 12 height 7
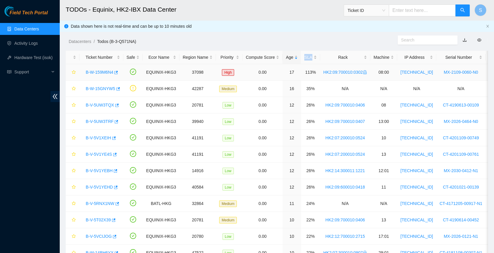
click at [105, 72] on link "B-W-159M6N4" at bounding box center [99, 72] width 27 height 5
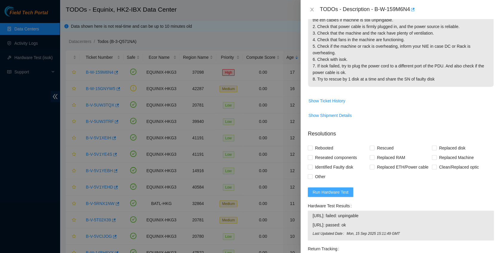
click at [340, 196] on button "Run Hardware Test" at bounding box center [330, 193] width 45 height 10
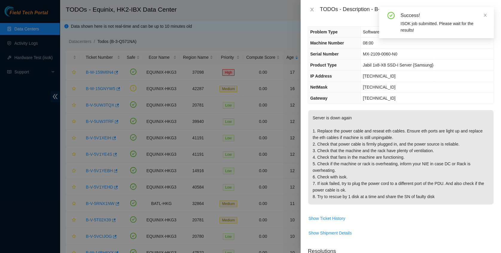
click at [478, 18] on div "Success!" at bounding box center [443, 15] width 86 height 7
click at [479, 18] on div "Success!" at bounding box center [443, 15] width 86 height 7
click at [481, 17] on div "Success!" at bounding box center [443, 15] width 86 height 7
click at [483, 15] on icon "close" at bounding box center [485, 15] width 4 height 4
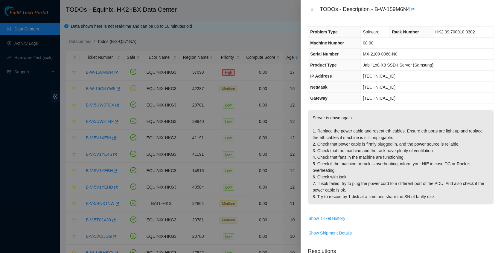
click at [45, 155] on div at bounding box center [250, 126] width 501 height 253
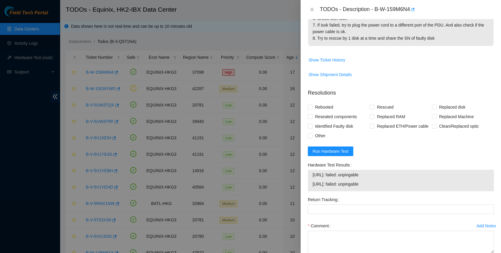
scroll to position [159, 0]
click at [310, 116] on input "Reseated components" at bounding box center [310, 116] width 4 height 4
checkbox input "true"
click at [312, 107] on span "Rebooted" at bounding box center [323, 107] width 23 height 10
click at [312, 107] on input "Rebooted" at bounding box center [310, 107] width 4 height 4
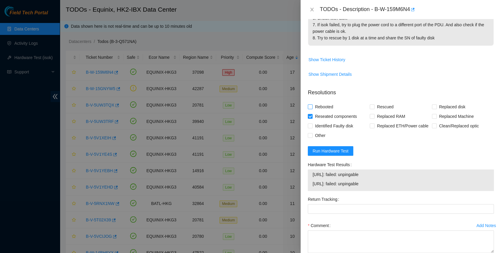
checkbox input "true"
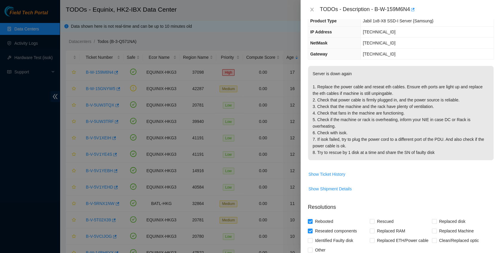
scroll to position [0, 0]
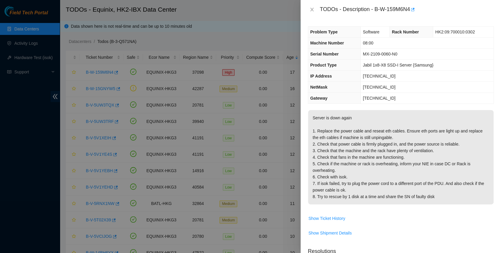
click at [57, 202] on div at bounding box center [250, 126] width 501 height 253
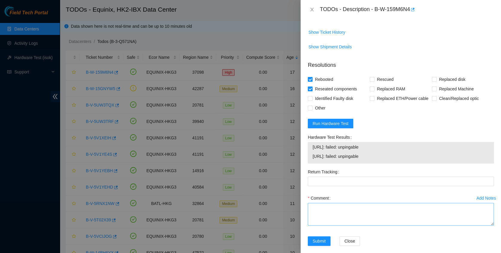
scroll to position [193, 0]
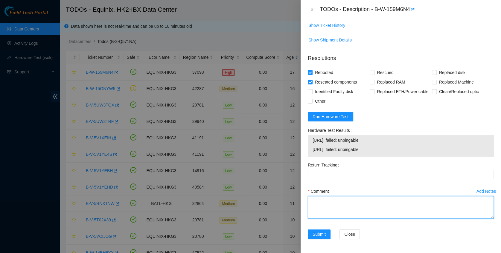
click at [358, 215] on textarea "Comment" at bounding box center [401, 207] width 186 height 23
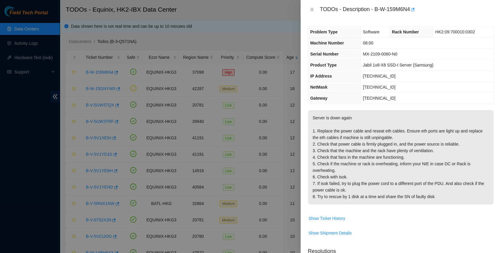
scroll to position [0, 0]
type textarea "No Power Machine PSU and machine itself is down tried to reseat still same issue"
drag, startPoint x: 375, startPoint y: 8, endPoint x: 412, endPoint y: 14, distance: 38.1
click at [412, 14] on div "TODOs - Description - B-W-159M6N4" at bounding box center [406, 10] width 174 height 10
copy div "B-W-159M6N4"
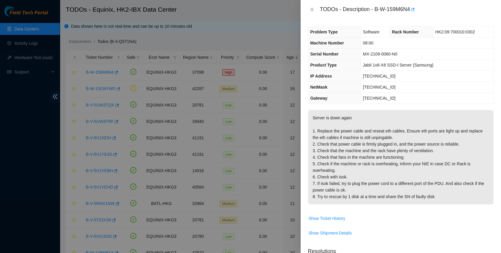
click at [395, 192] on p "Server is down again 1. Replace the power cable and reseat eth cables. Ensure e…" at bounding box center [400, 157] width 185 height 94
click at [311, 10] on icon "close" at bounding box center [311, 10] width 3 height 4
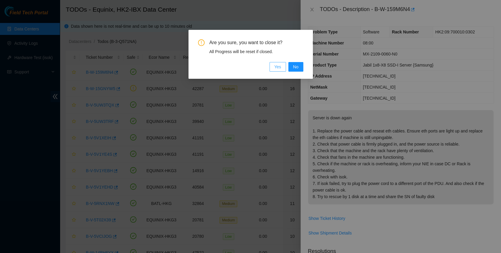
click at [278, 66] on span "Yes" at bounding box center [277, 67] width 7 height 7
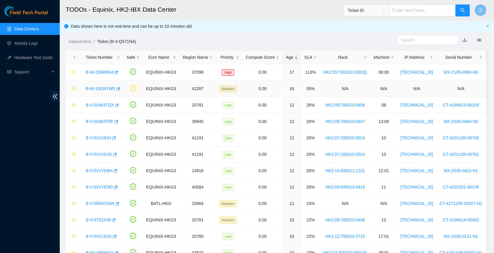
click at [88, 89] on link "B-W-15GNYW5" at bounding box center [101, 88] width 30 height 5
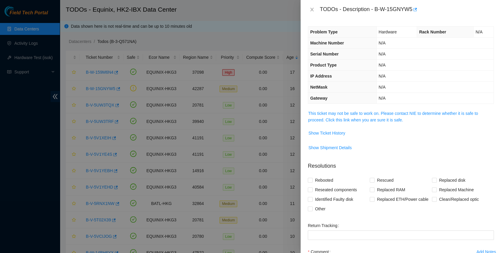
click at [405, 109] on div "Problem Type Hardware Rack Number N/A Machine Number N/A Serial Number N/A Prod…" at bounding box center [400, 136] width 200 height 234
click at [405, 111] on link "This ticket may not be safe to work on. Please contact NIE to determine whether…" at bounding box center [393, 116] width 170 height 11
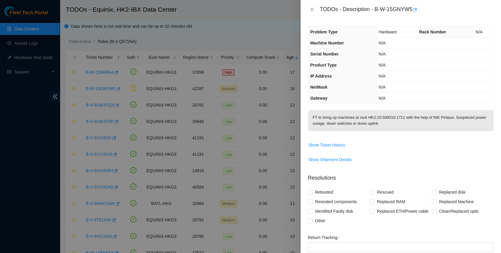
click at [27, 115] on div at bounding box center [250, 126] width 501 height 253
drag, startPoint x: 374, startPoint y: 10, endPoint x: 381, endPoint y: 10, distance: 6.9
click at [381, 10] on div "TODOs - Description - B-W-15GNYW5" at bounding box center [406, 10] width 174 height 10
click at [311, 11] on icon "close" at bounding box center [311, 9] width 5 height 5
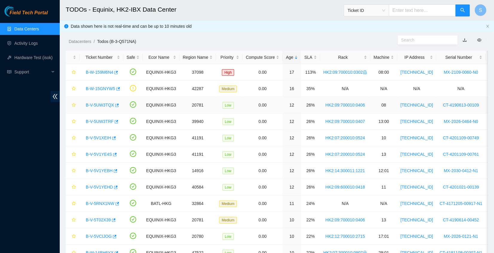
click at [97, 106] on link "B-V-5UW3TQX" at bounding box center [100, 105] width 28 height 5
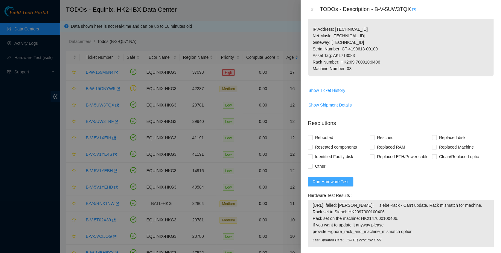
click at [335, 185] on span "Run Hardware Test" at bounding box center [330, 182] width 36 height 7
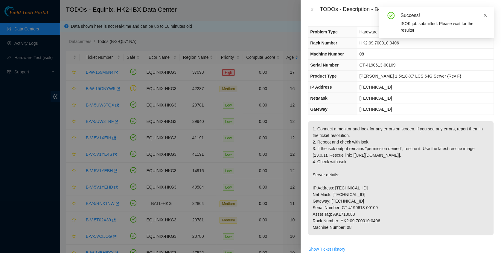
click at [487, 13] on div "Success! ISOK job submitted. Please wait for the results!" at bounding box center [436, 22] width 115 height 31
click at [483, 15] on icon "close" at bounding box center [485, 15] width 4 height 4
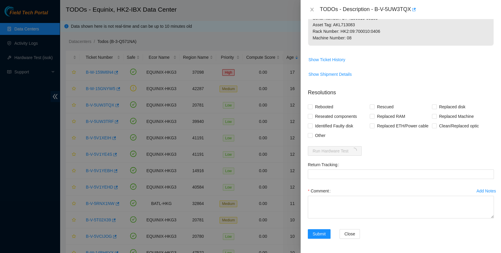
scroll to position [197, 0]
click at [29, 176] on div at bounding box center [250, 126] width 501 height 253
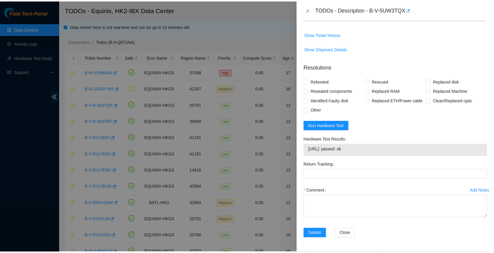
scroll to position [241, 0]
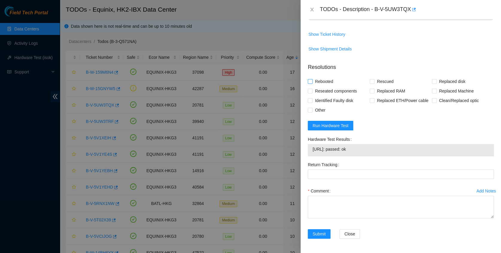
click at [323, 82] on span "Rebooted" at bounding box center [323, 82] width 23 height 10
click at [312, 82] on input "Rebooted" at bounding box center [310, 81] width 4 height 4
checkbox input "true"
click at [325, 88] on span "Reseated components" at bounding box center [335, 91] width 47 height 10
click at [312, 89] on input "Reseated components" at bounding box center [310, 91] width 4 height 4
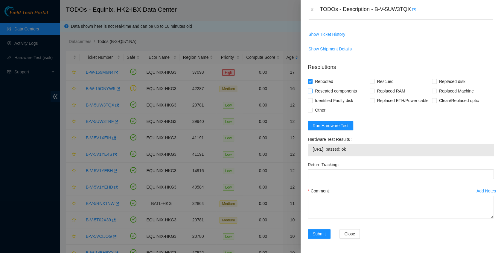
checkbox input "true"
click at [382, 81] on span "Rescued" at bounding box center [384, 82] width 21 height 10
click at [374, 81] on input "Rescued" at bounding box center [371, 81] width 4 height 4
checkbox input "true"
click at [350, 215] on textarea "Comment" at bounding box center [401, 207] width 186 height 23
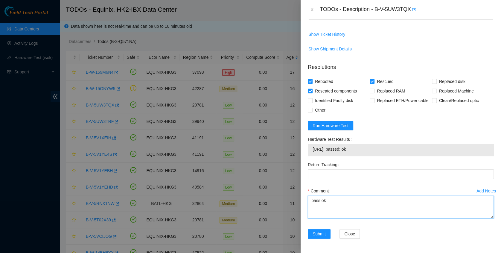
type textarea "pass ok"
drag, startPoint x: 378, startPoint y: 9, endPoint x: 410, endPoint y: 16, distance: 32.7
click at [410, 16] on div "TODOs - Description - B-V-5UW3TQX" at bounding box center [400, 9] width 200 height 19
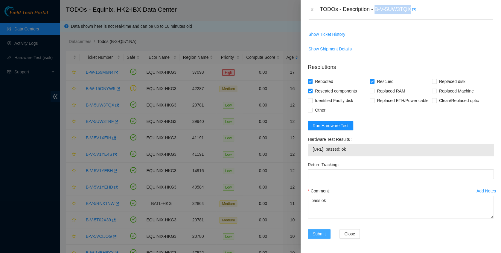
click at [326, 230] on button "Submit" at bounding box center [319, 235] width 23 height 10
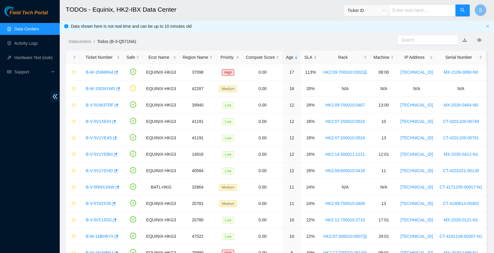
scroll to position [151, 0]
click at [482, 12] on span "S" at bounding box center [480, 10] width 3 height 7
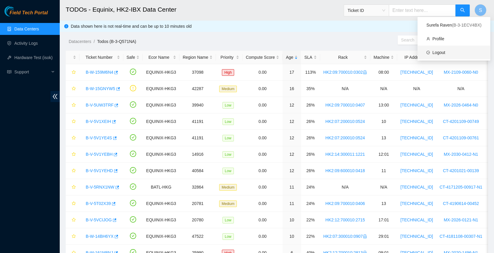
click at [438, 51] on link "Logout" at bounding box center [439, 52] width 13 height 5
